Goal: Task Accomplishment & Management: Manage account settings

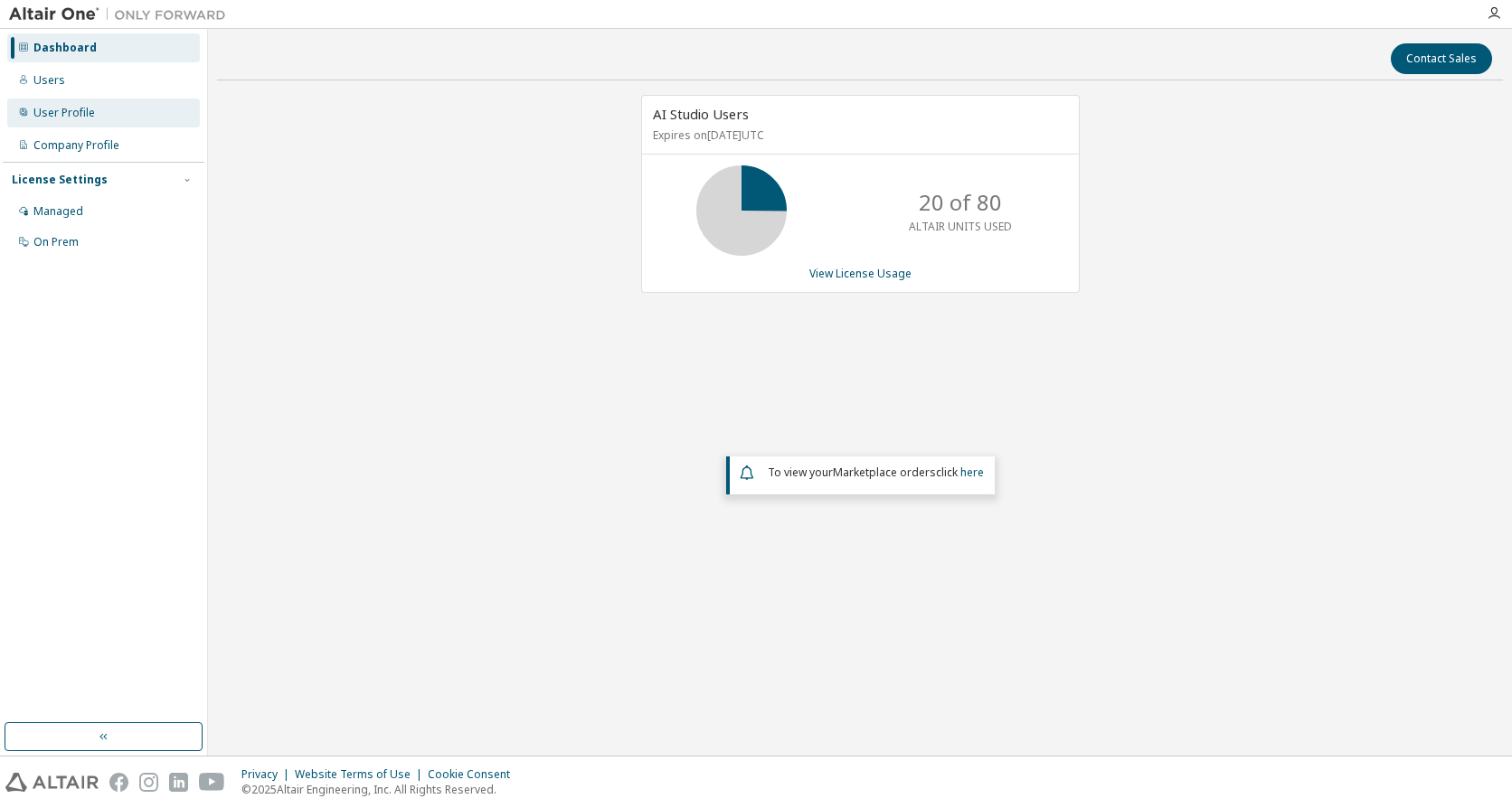
click at [83, 116] on div "User Profile" at bounding box center [64, 112] width 62 height 14
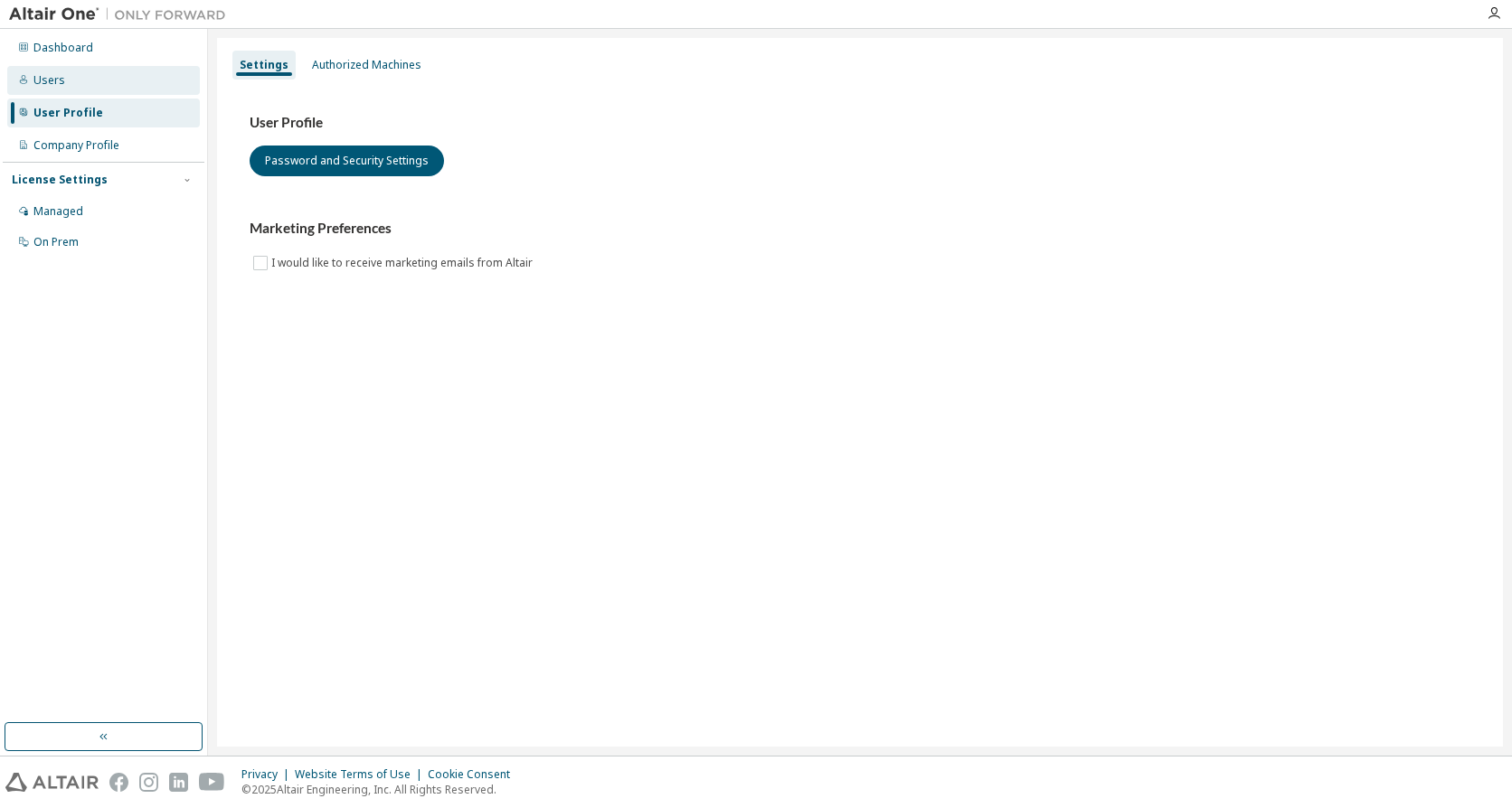
click at [69, 86] on div "Users" at bounding box center [104, 80] width 193 height 29
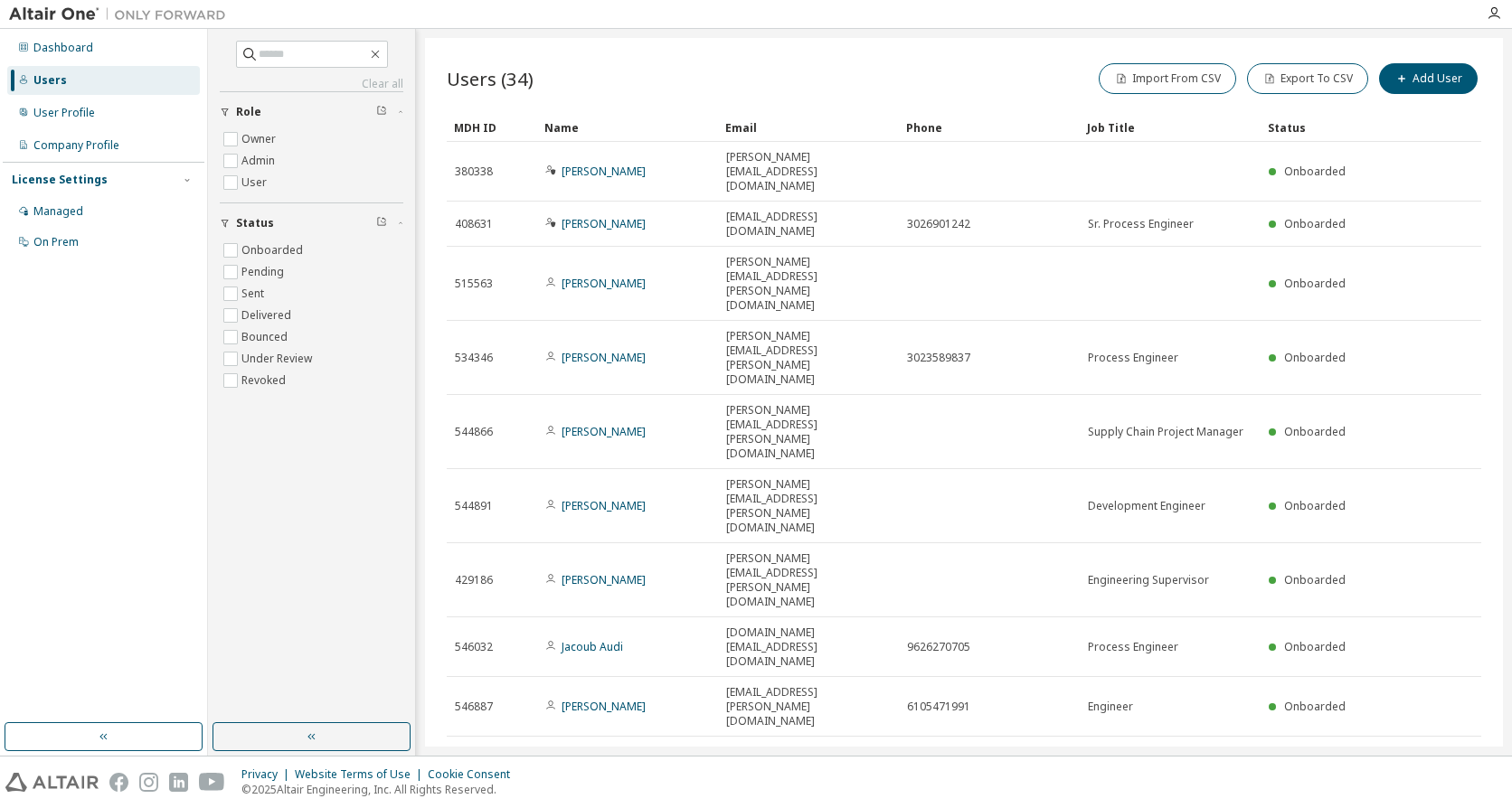
click at [730, 550] on div "Users (34) Import From CSV Export To CSV Add User Clear Load Save Save As Field…" at bounding box center [964, 393] width 1078 height 709
click at [623, 807] on span "Showing entries 1 through 10 of 34" at bounding box center [538, 820] width 167 height 15
click at [1417, 86] on button "Add User" at bounding box center [1428, 78] width 98 height 30
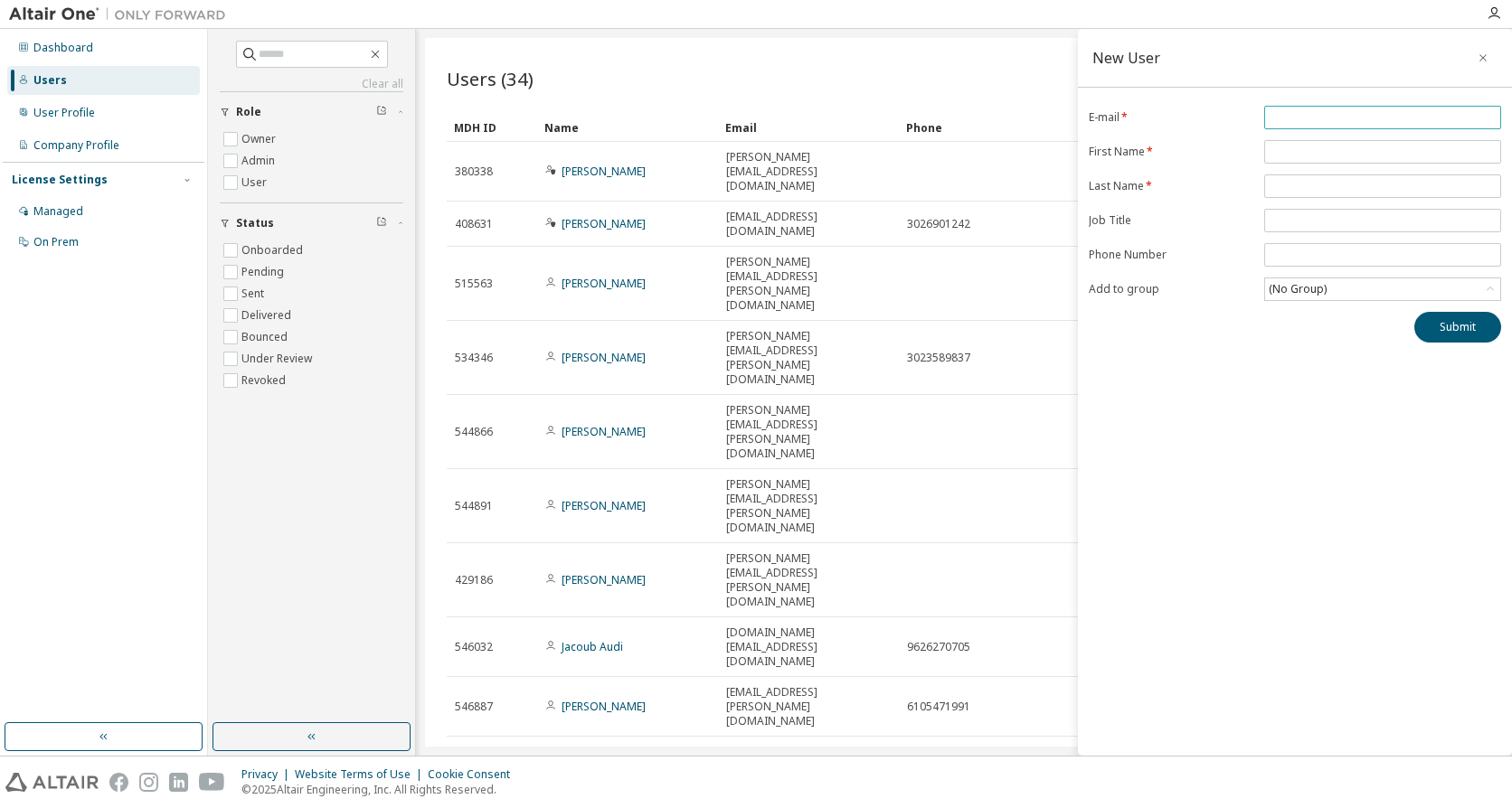
click at [1309, 118] on input "email" at bounding box center [1382, 117] width 228 height 14
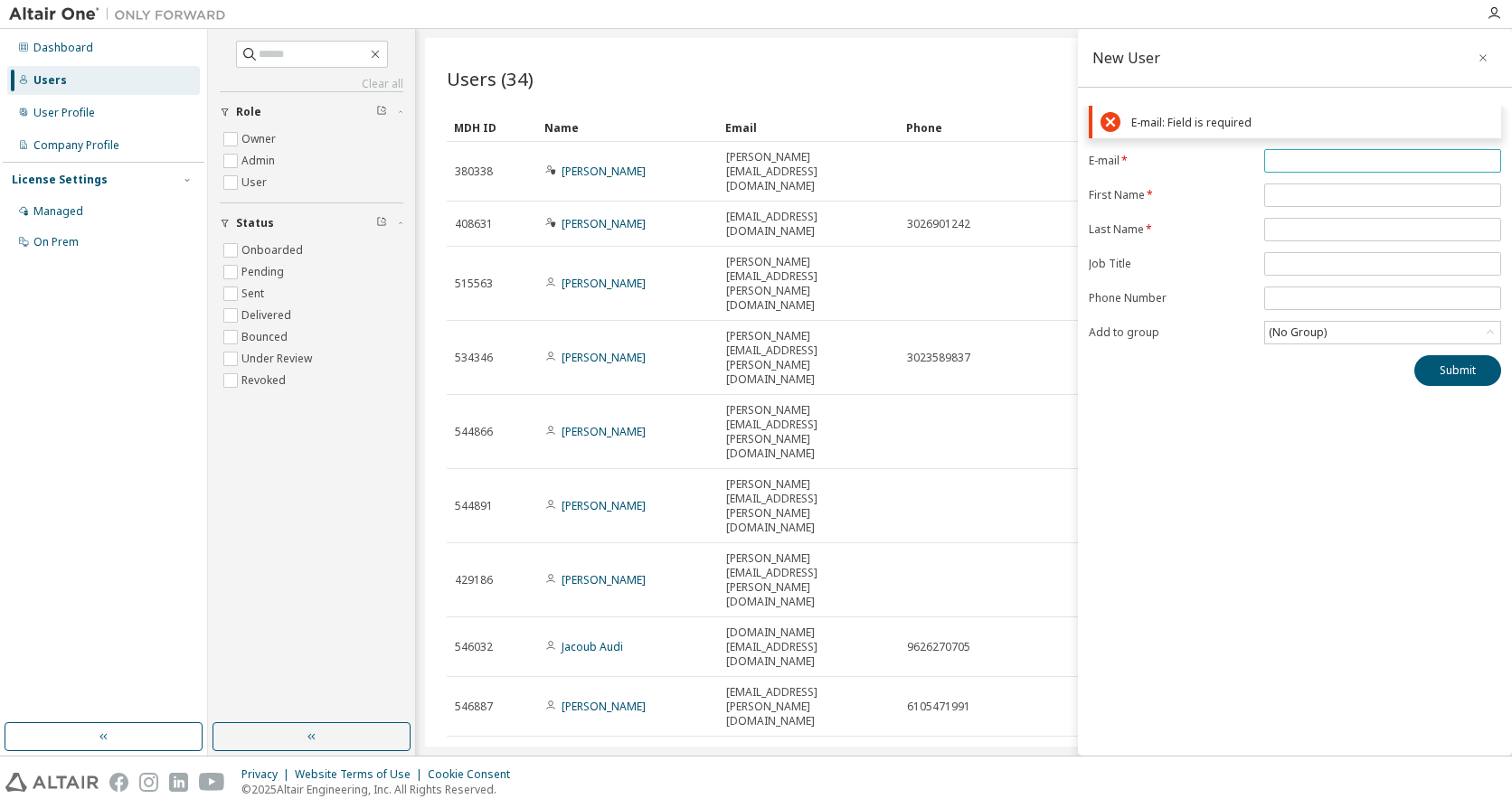
click at [1300, 166] on input "email" at bounding box center [1382, 160] width 228 height 14
paste input "**********"
type input "**********"
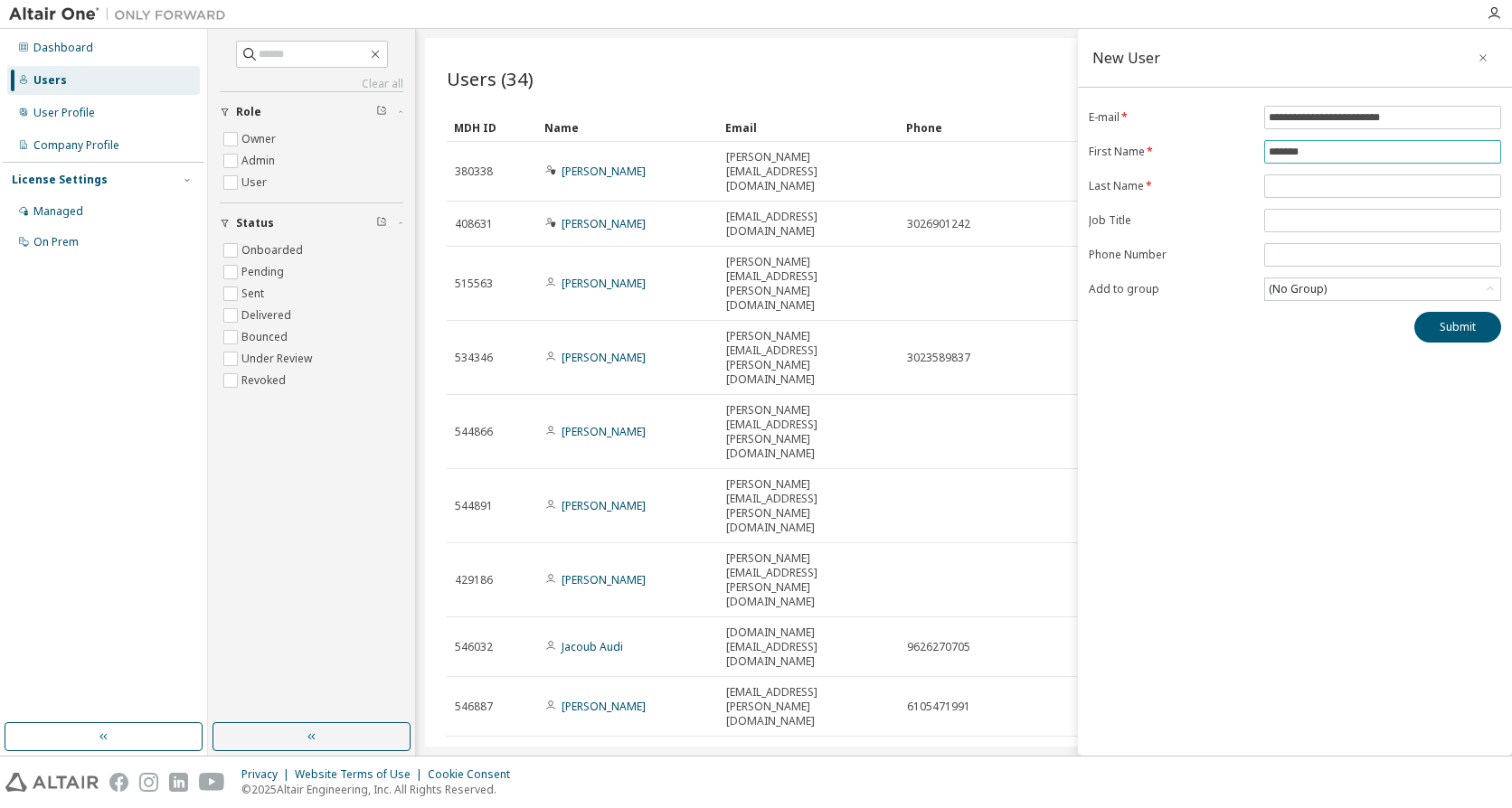
type input "*******"
type input "**********"
click at [1299, 293] on div "(No Group)" at bounding box center [1297, 289] width 63 height 20
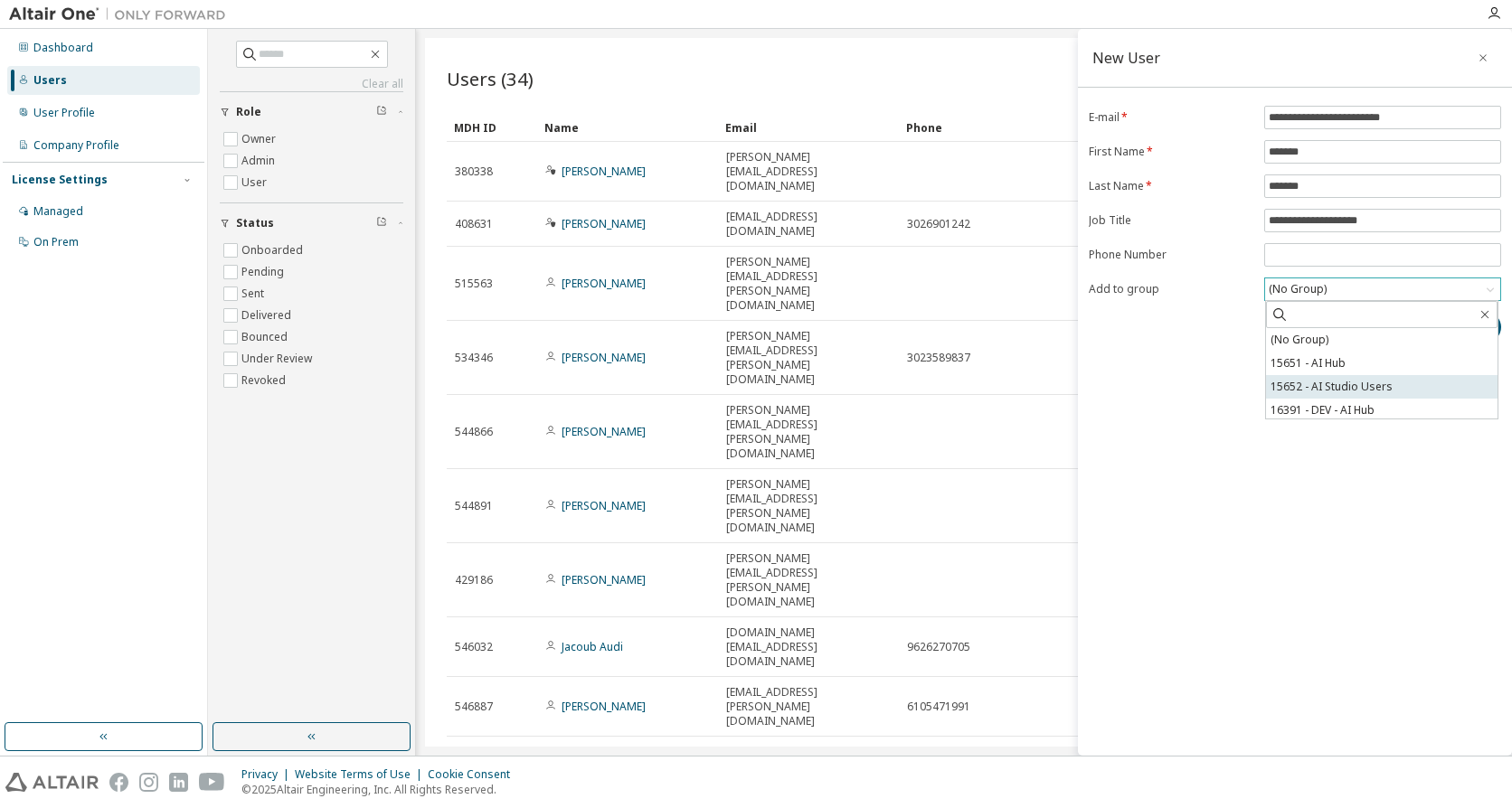
scroll to position [4, 0]
click at [1401, 382] on li "15652 - AI Studio Users" at bounding box center [1381, 383] width 232 height 24
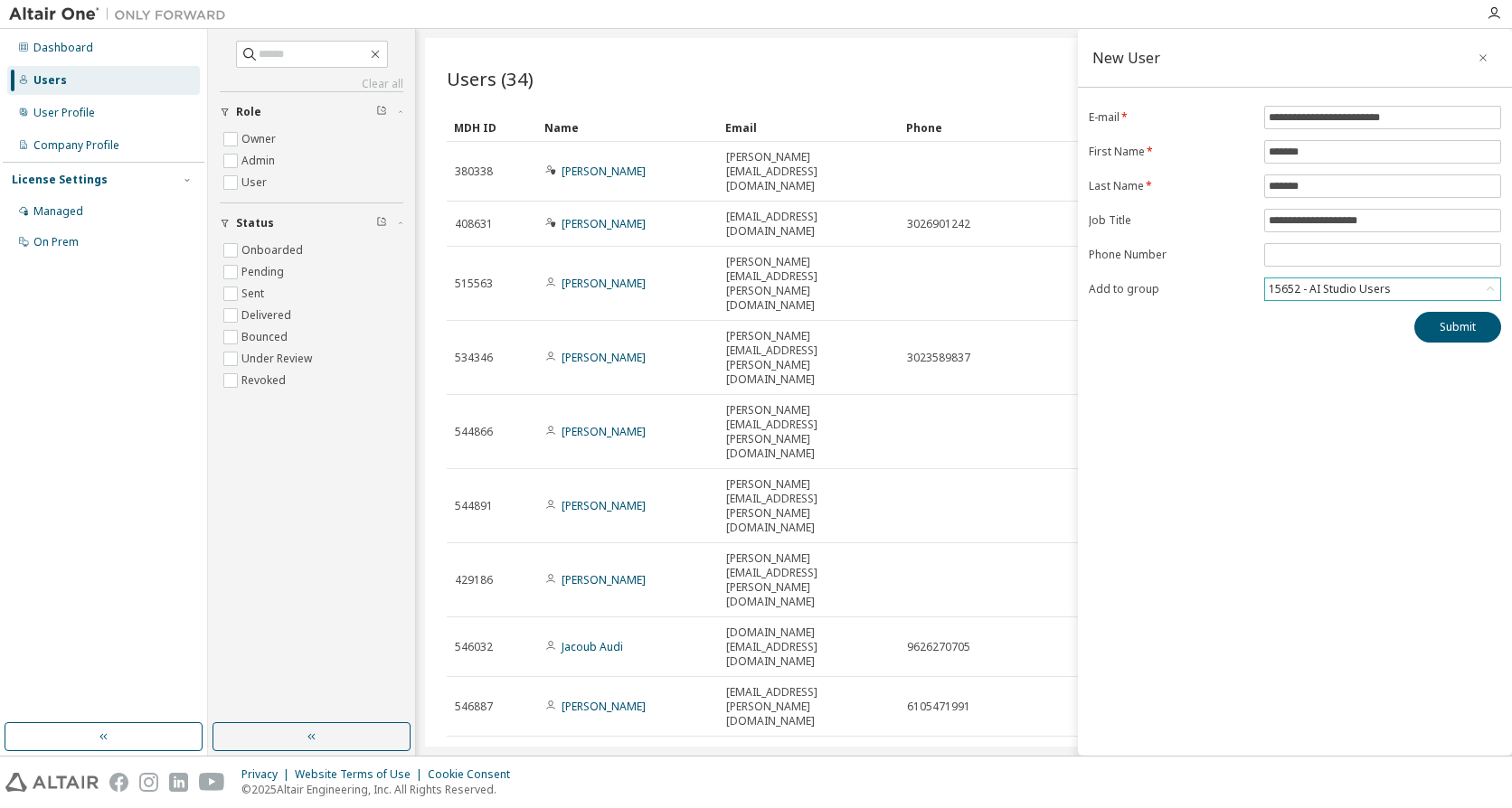
click at [1354, 395] on div "**********" at bounding box center [1295, 392] width 434 height 727
click at [1454, 333] on button "Submit" at bounding box center [1458, 327] width 87 height 30
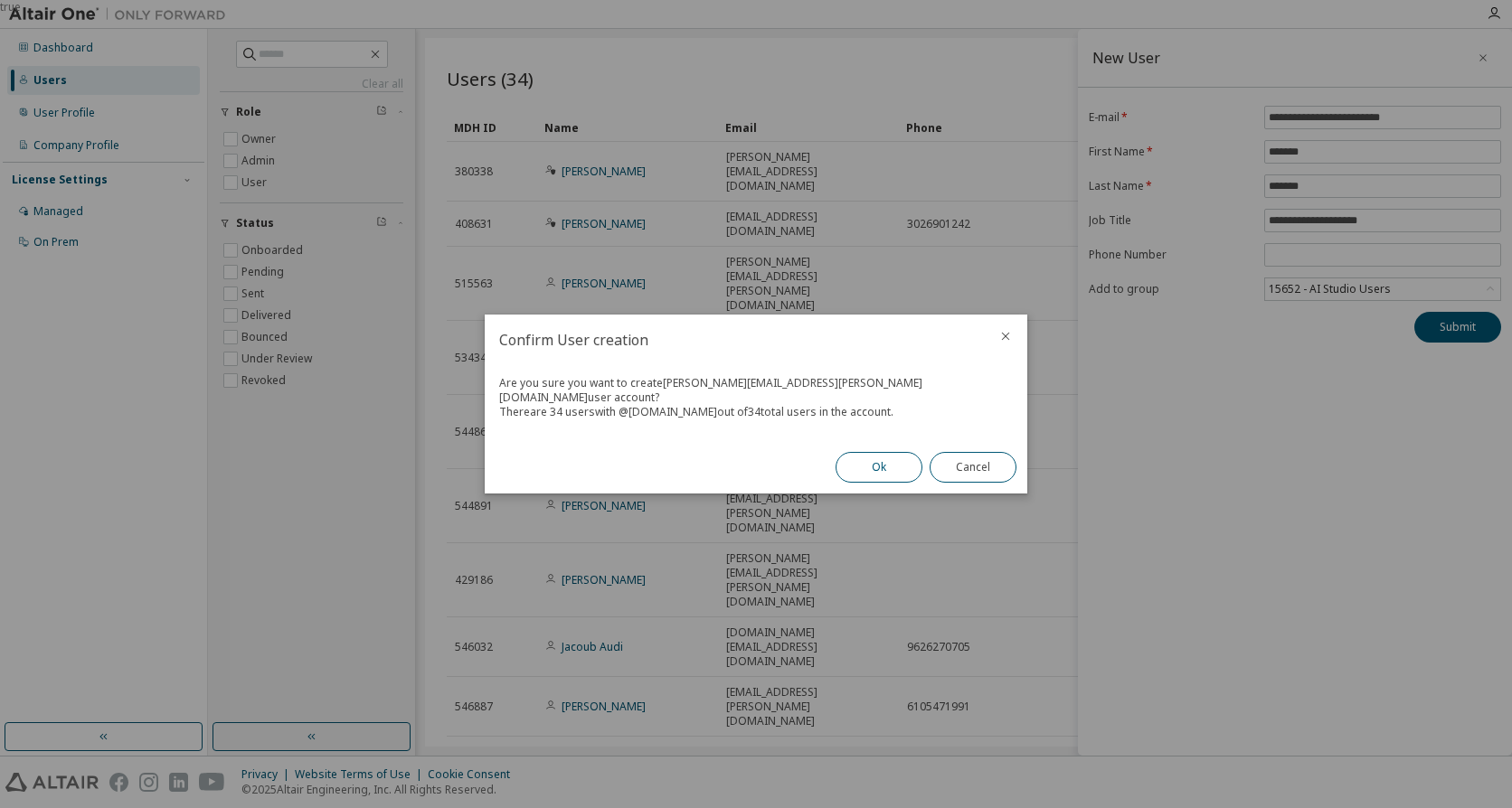
click at [873, 455] on button "Ok" at bounding box center [879, 467] width 87 height 30
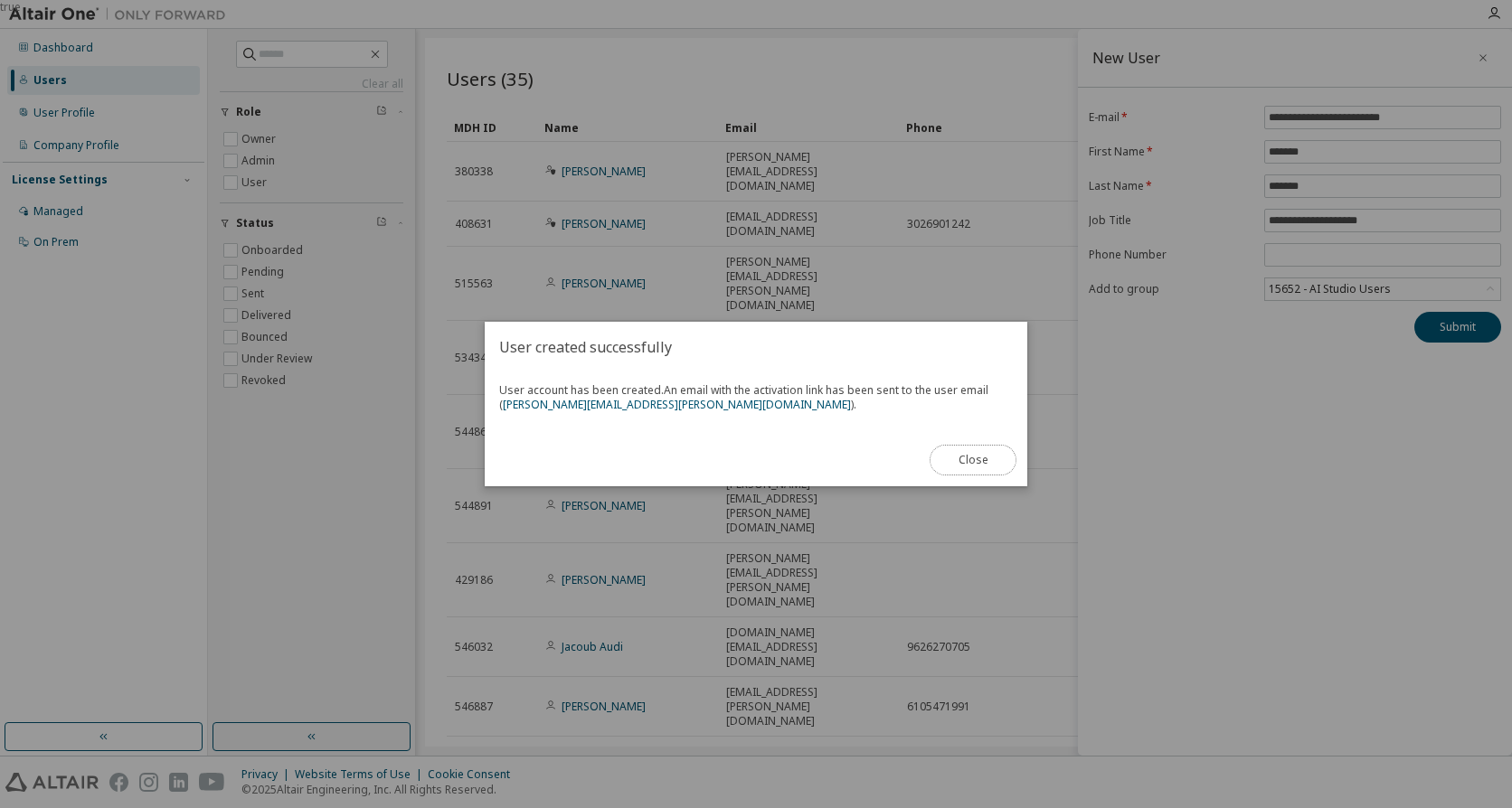
drag, startPoint x: 976, startPoint y: 466, endPoint x: 997, endPoint y: 450, distance: 26.4
click at [976, 466] on button "Close" at bounding box center [972, 460] width 87 height 30
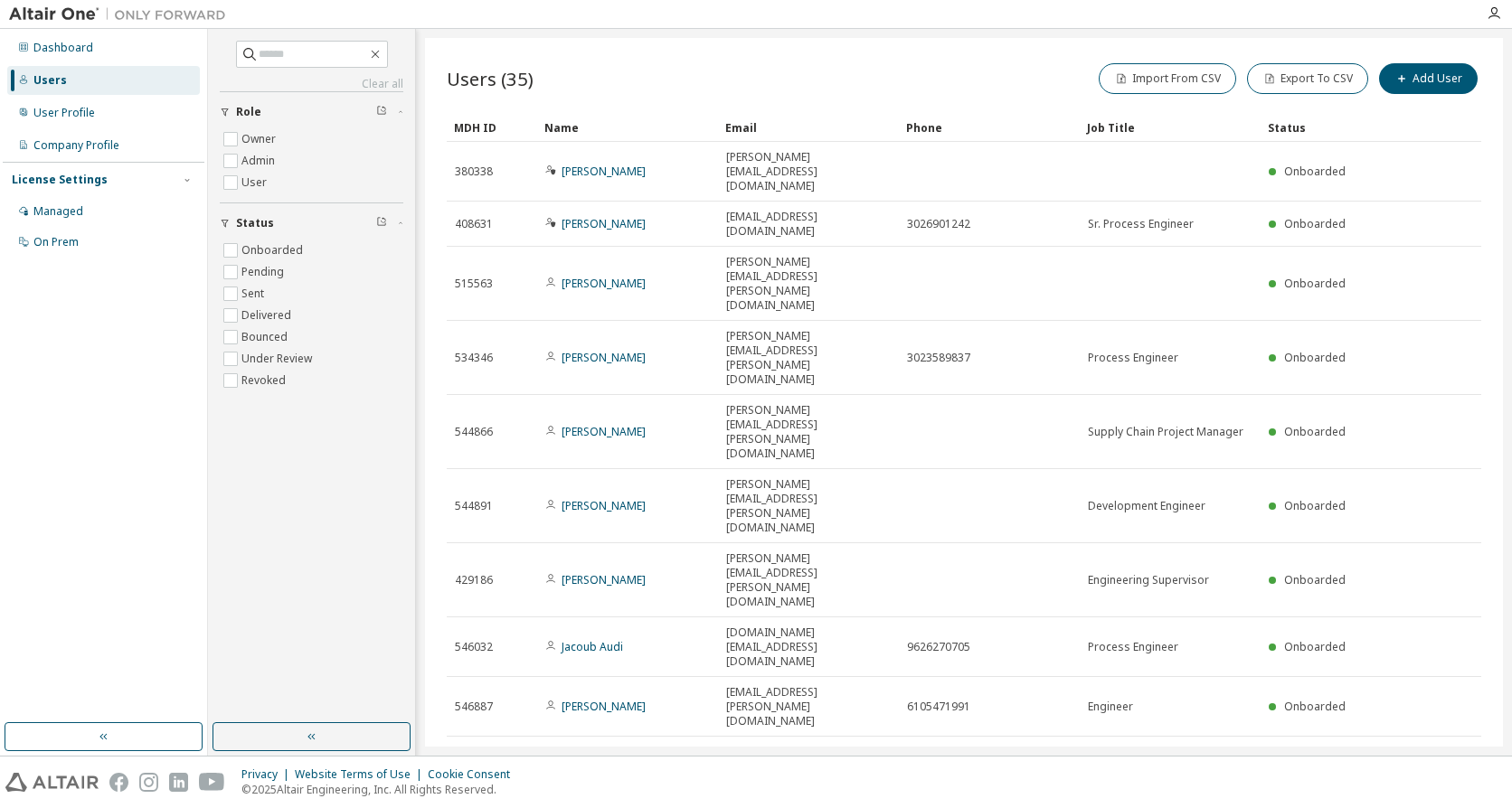
click at [919, 548] on div "Users (35) Import From CSV Export To CSV Add User Clear Load Save Save As Field…" at bounding box center [964, 393] width 1078 height 709
click at [1461, 807] on icon "button" at bounding box center [1462, 818] width 10 height 9
type input "*"
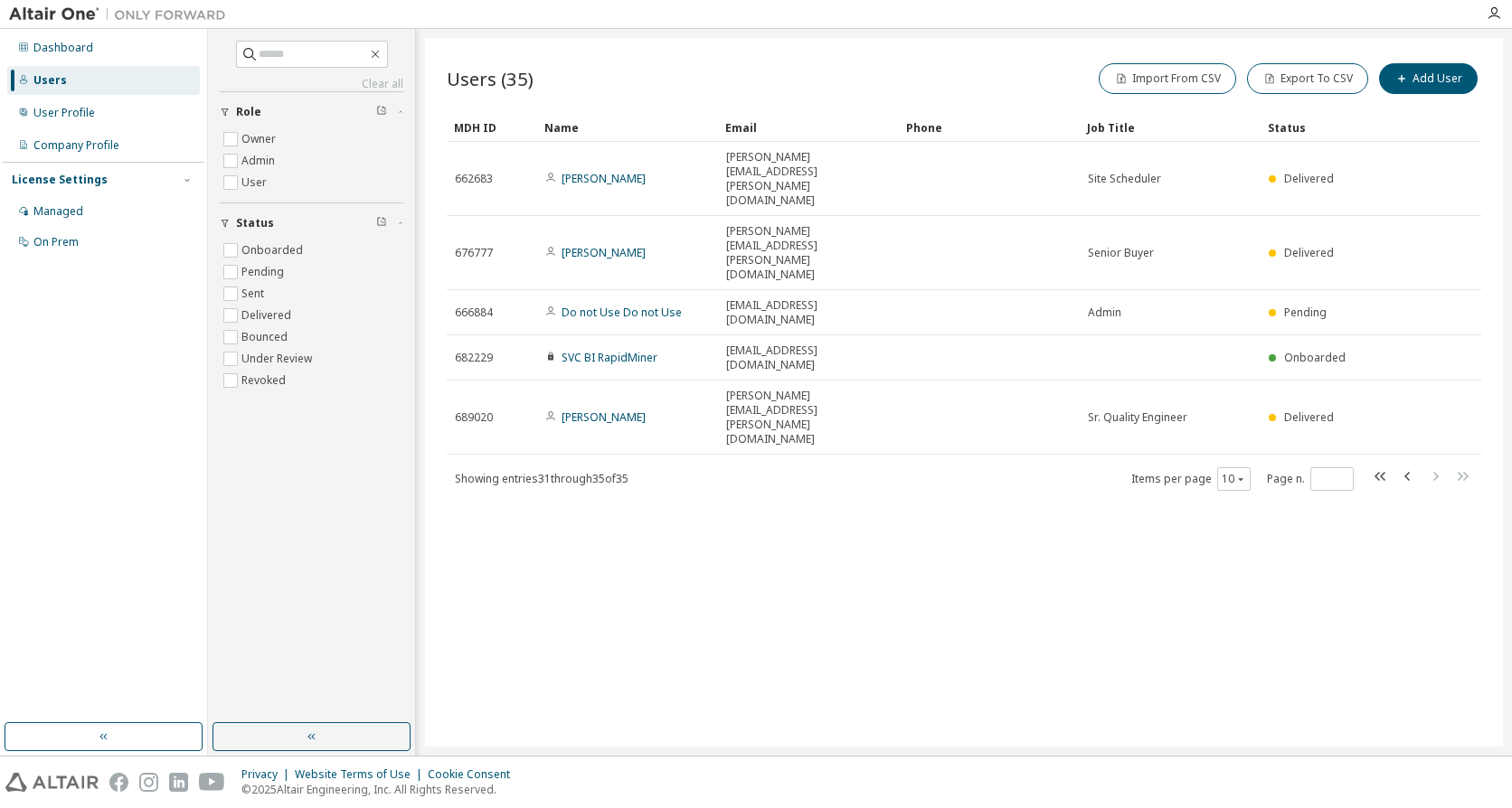
drag, startPoint x: 589, startPoint y: 323, endPoint x: 577, endPoint y: 323, distance: 12.0
click at [573, 471] on span "Showing entries 31 through 35 of 35" at bounding box center [541, 478] width 174 height 15
click at [542, 471] on span "Showing entries 31 through 35 of 35" at bounding box center [541, 478] width 174 height 15
drag, startPoint x: 732, startPoint y: 395, endPoint x: 721, endPoint y: 395, distance: 11.0
click at [731, 395] on div "Users (35) Import From CSV Export To CSV Add User Clear Load Save Save As Field…" at bounding box center [964, 393] width 1078 height 709
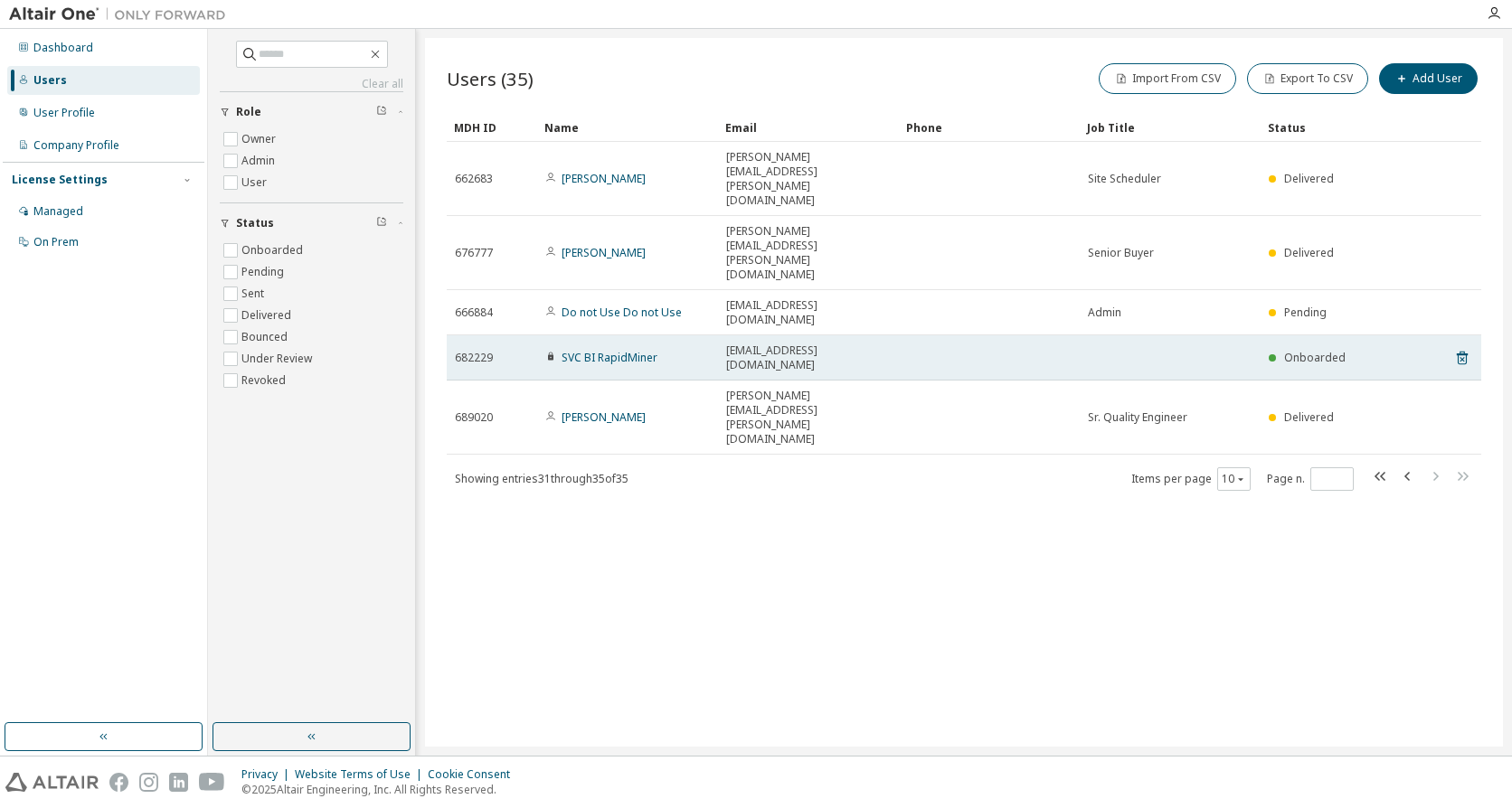
drag, startPoint x: 698, startPoint y: 395, endPoint x: 618, endPoint y: 263, distance: 154.4
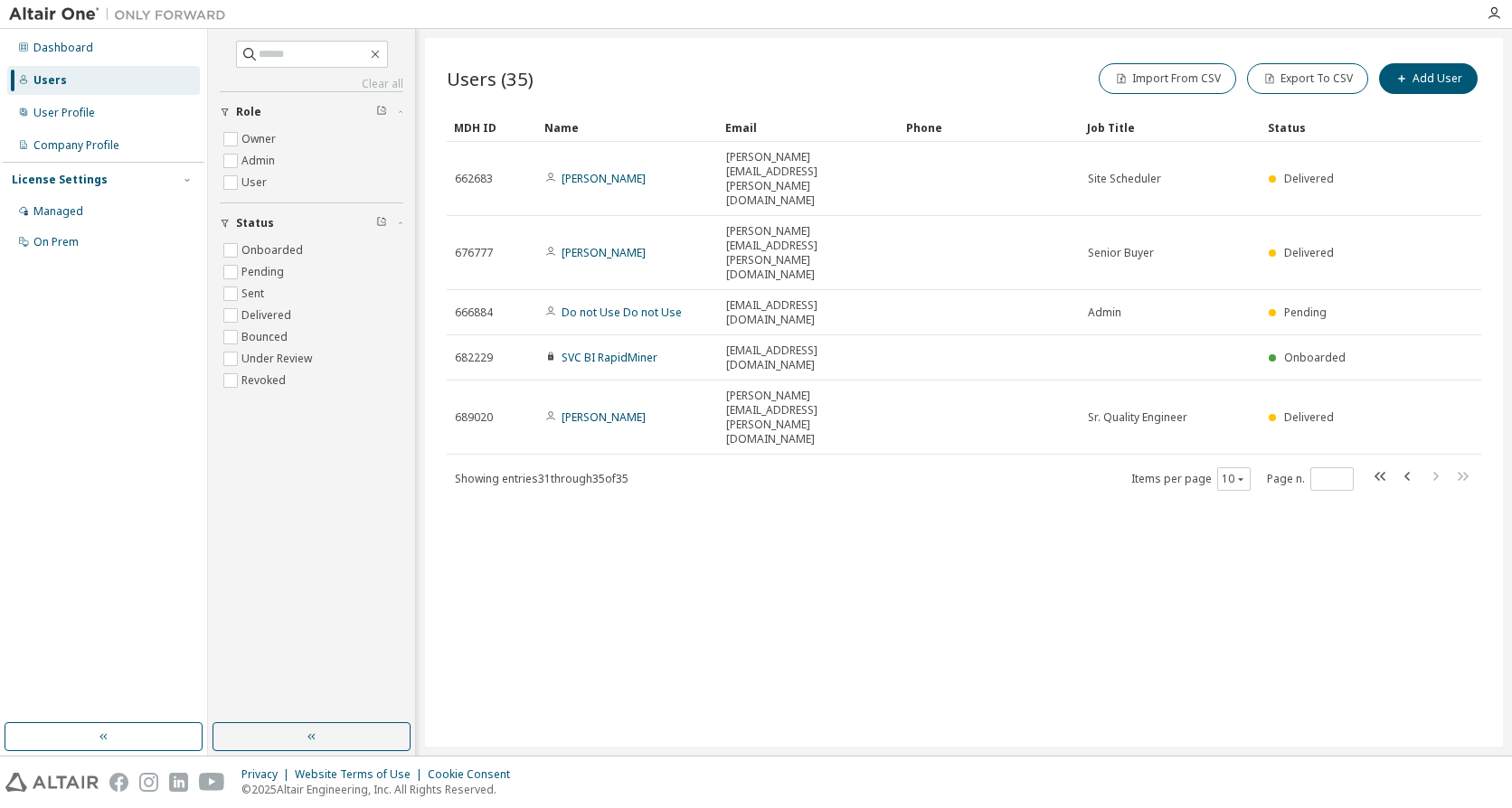
click at [576, 471] on span "Showing entries 31 through 35 of 35" at bounding box center [541, 478] width 174 height 15
